Goal: Transaction & Acquisition: Purchase product/service

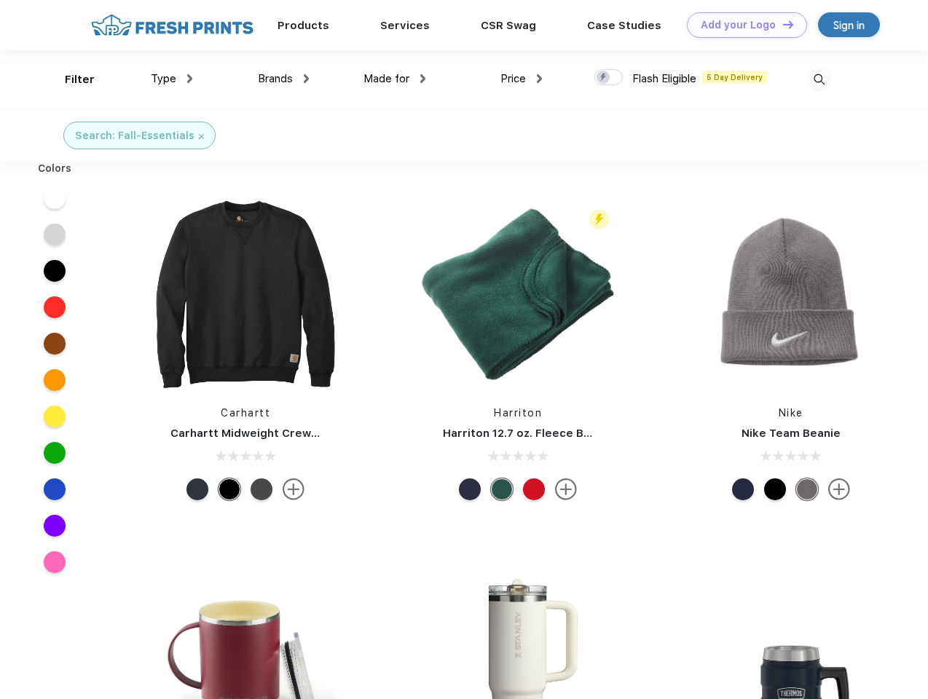
click at [741, 25] on link "Add your Logo Design Tool" at bounding box center [747, 24] width 120 height 25
click at [0, 0] on div "Design Tool" at bounding box center [0, 0] width 0 height 0
click at [781, 24] on link "Add your Logo Design Tool" at bounding box center [747, 24] width 120 height 25
click at [70, 79] on div "Filter" at bounding box center [80, 79] width 30 height 17
click at [172, 79] on span "Type" at bounding box center [163, 78] width 25 height 13
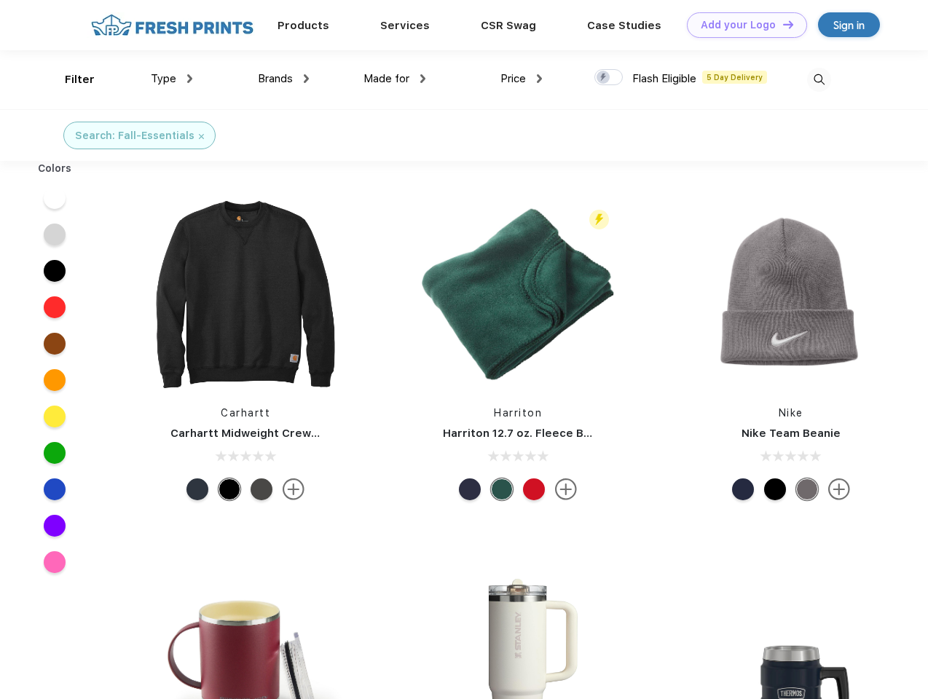
click at [283, 79] on span "Brands" at bounding box center [275, 78] width 35 height 13
click at [395, 79] on span "Made for" at bounding box center [386, 78] width 46 height 13
click at [521, 79] on span "Price" at bounding box center [512, 78] width 25 height 13
click at [609, 78] on div at bounding box center [608, 77] width 28 height 16
click at [604, 78] on input "checkbox" at bounding box center [598, 72] width 9 height 9
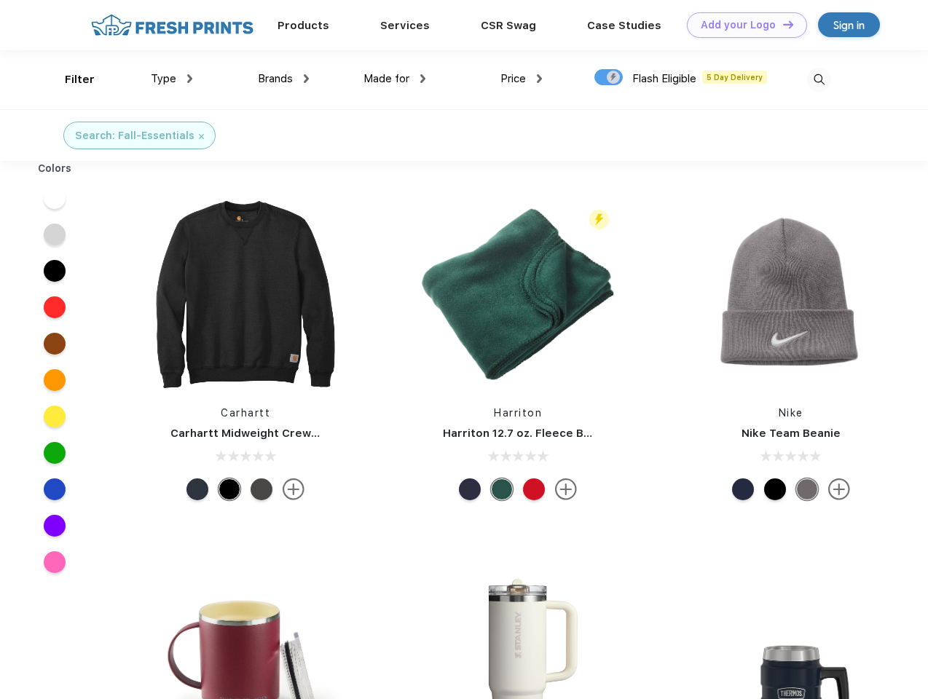
click at [818, 79] on img at bounding box center [819, 80] width 24 height 24
